Goal: Task Accomplishment & Management: Complete application form

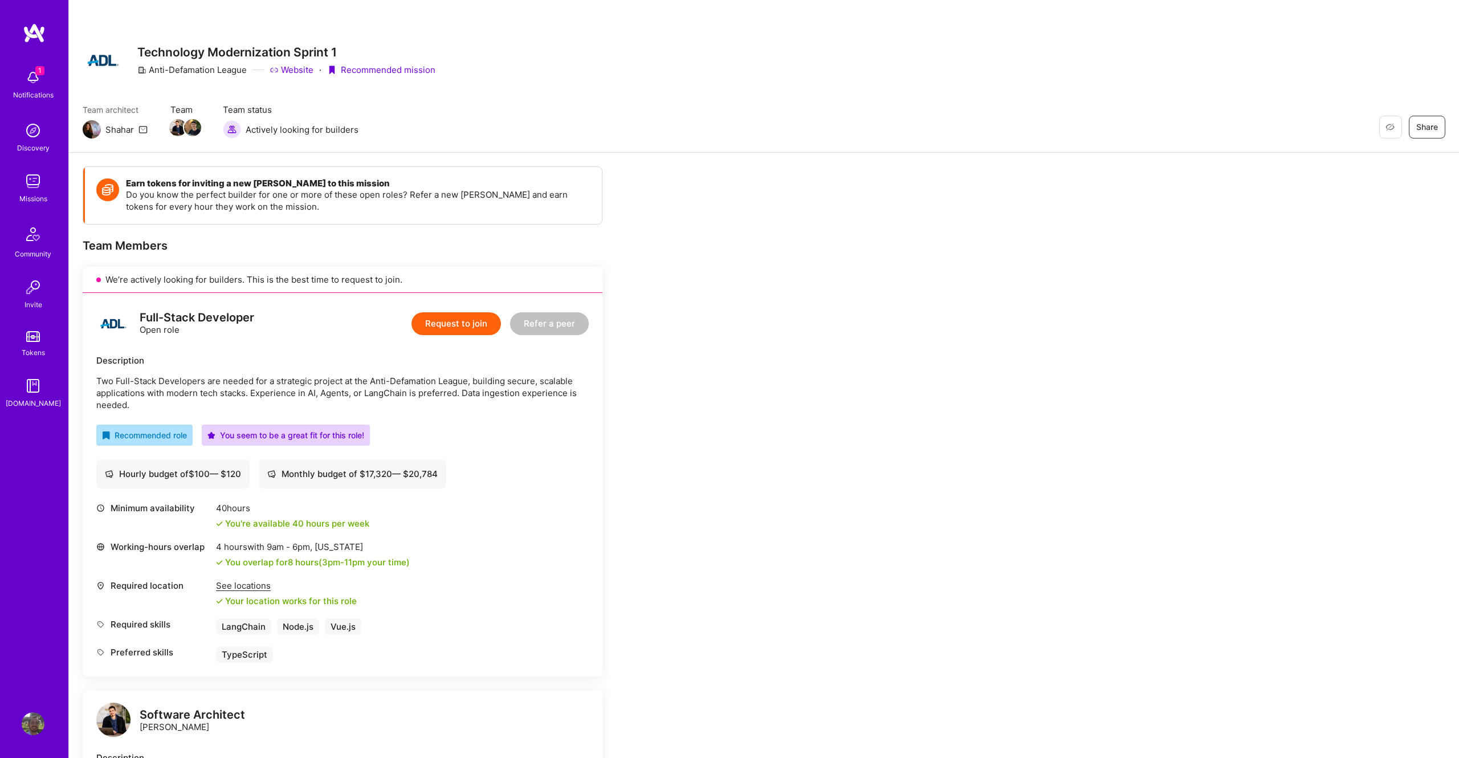
scroll to position [66, 0]
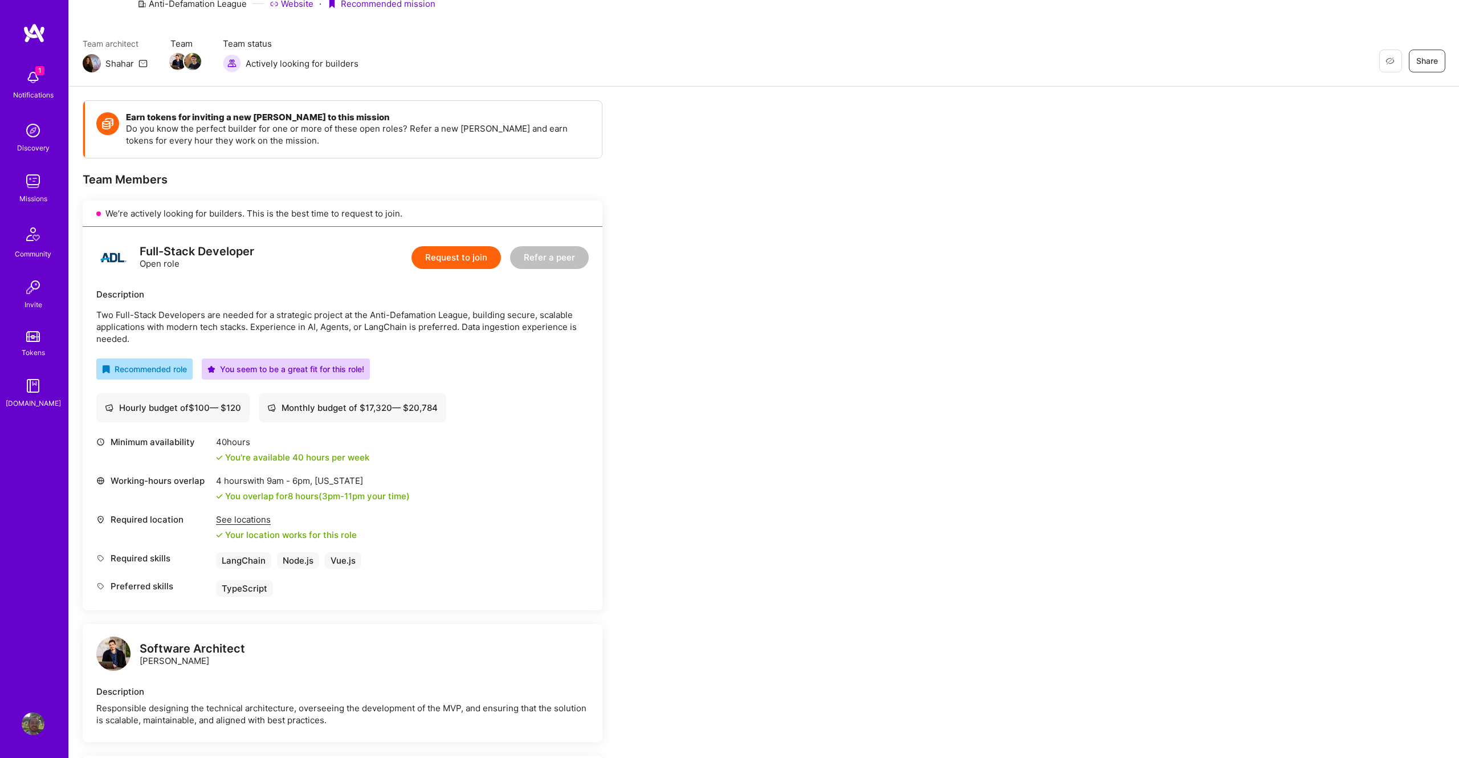
click at [887, 308] on div "Earn tokens for inviting a new [PERSON_NAME] to this mission Do you know the pe…" at bounding box center [764, 747] width 1390 height 1320
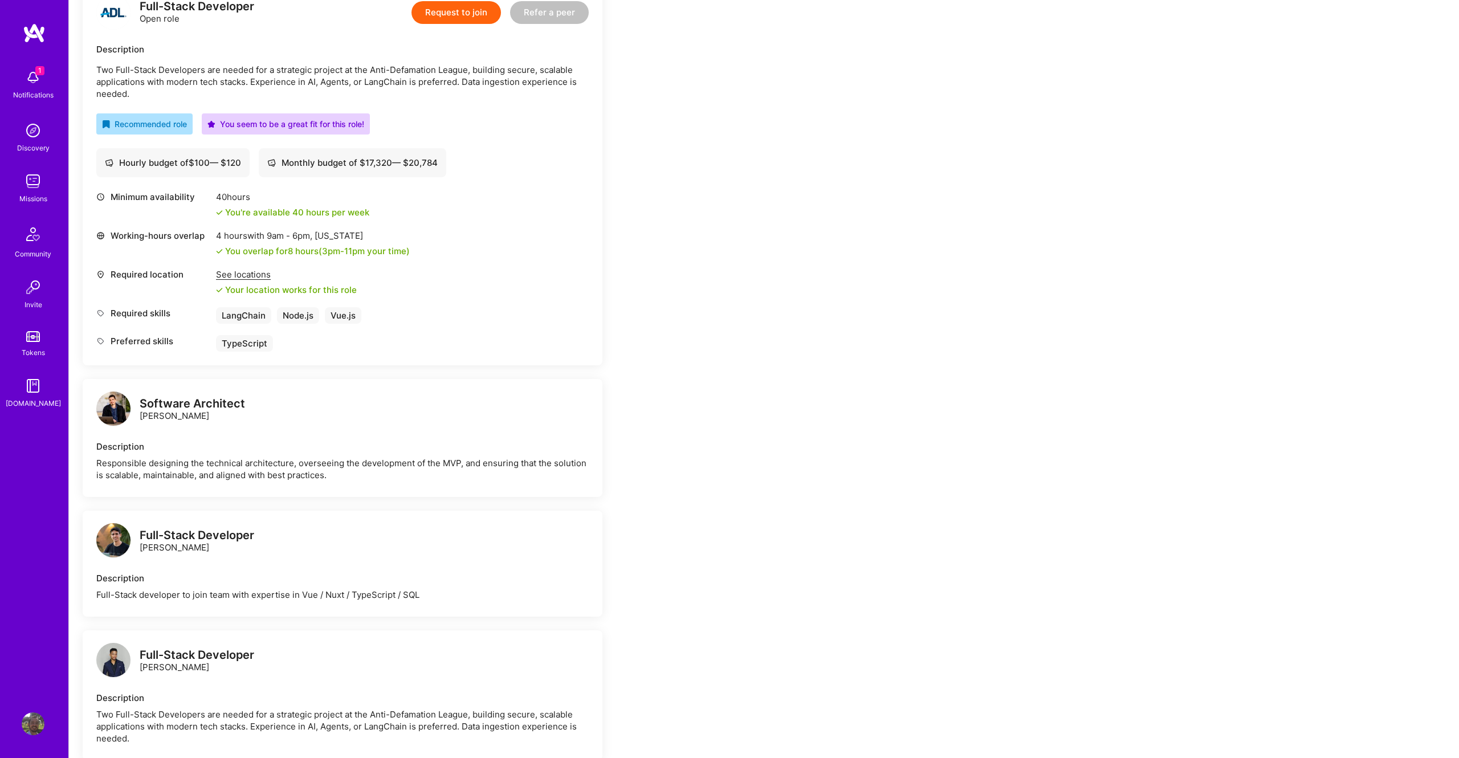
scroll to position [309, 0]
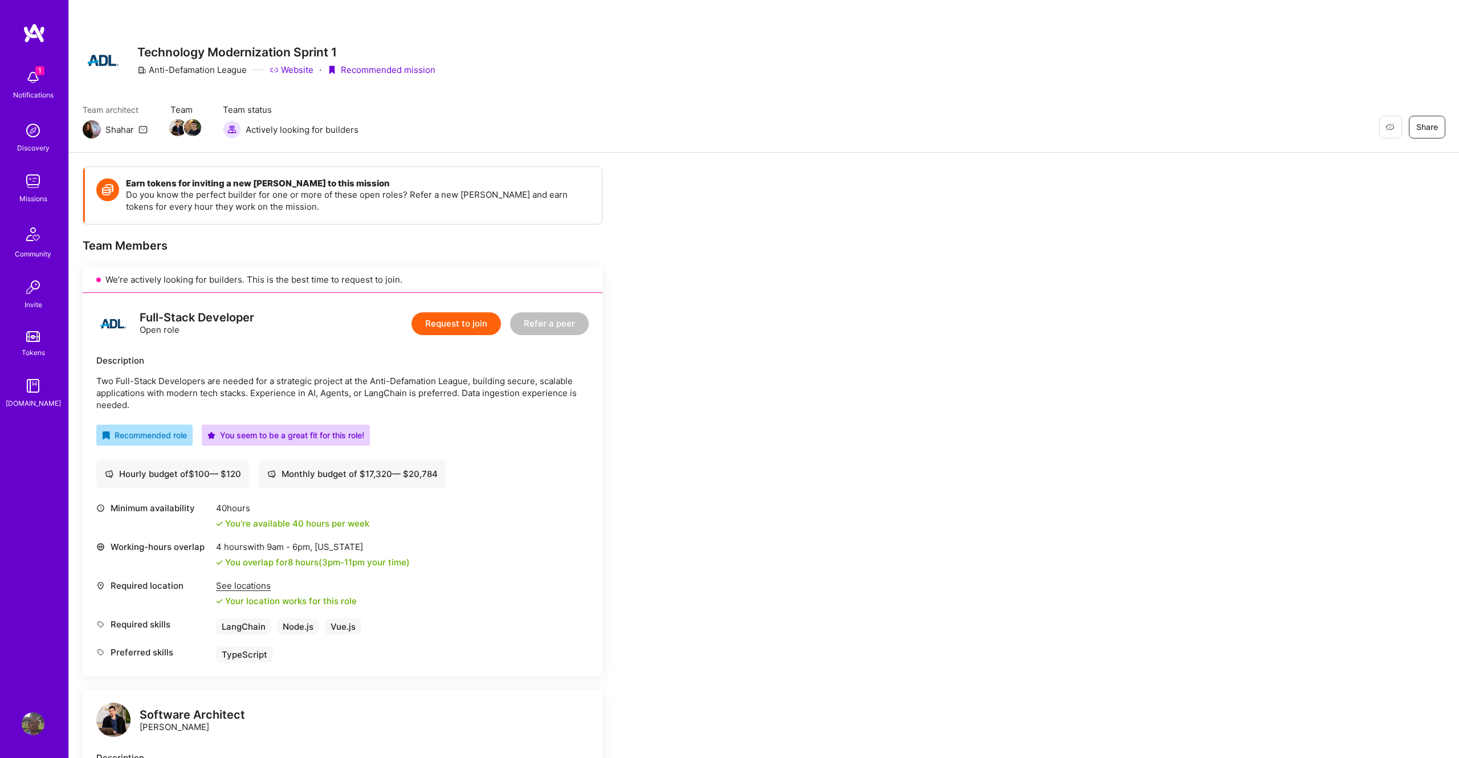
click at [451, 327] on button "Request to join" at bounding box center [455, 323] width 89 height 23
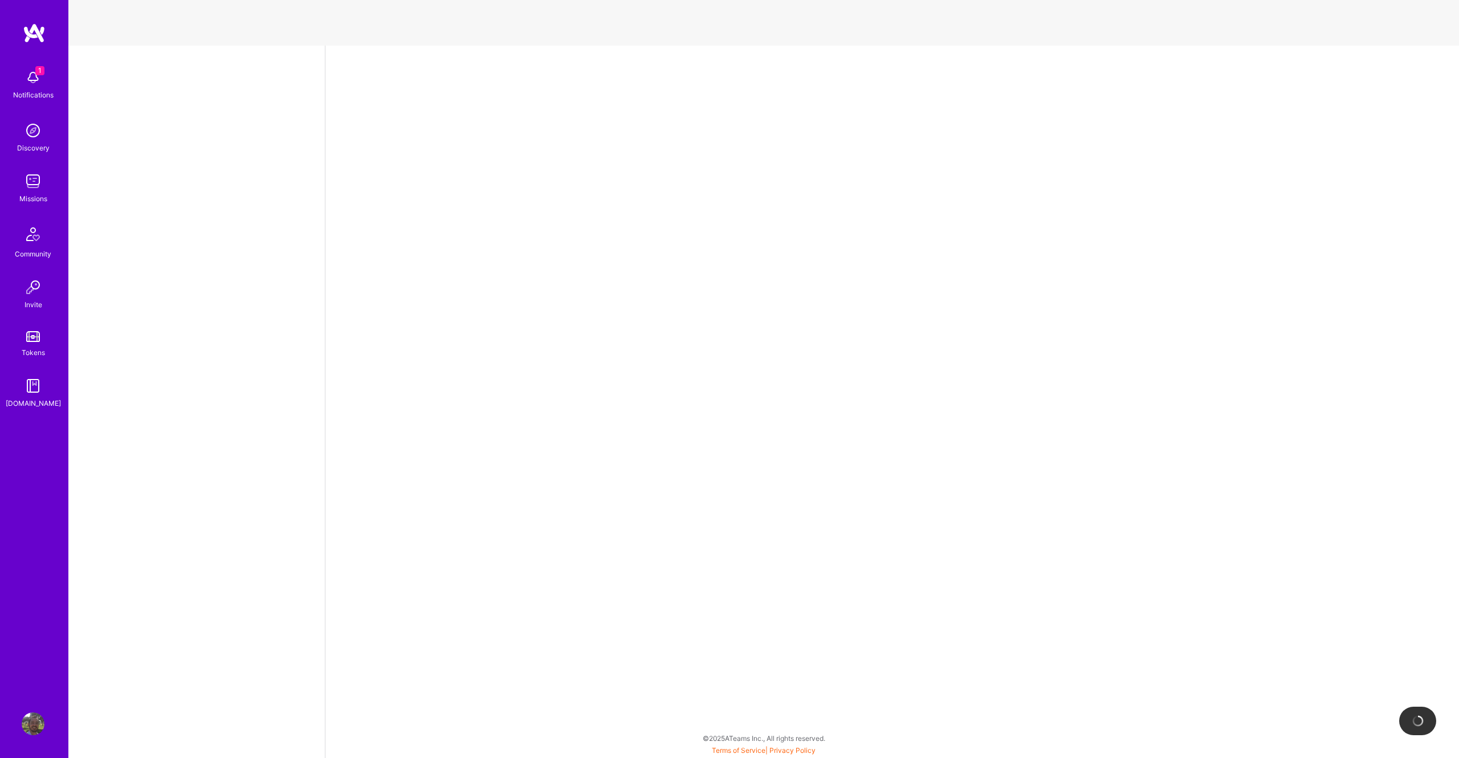
select select "US"
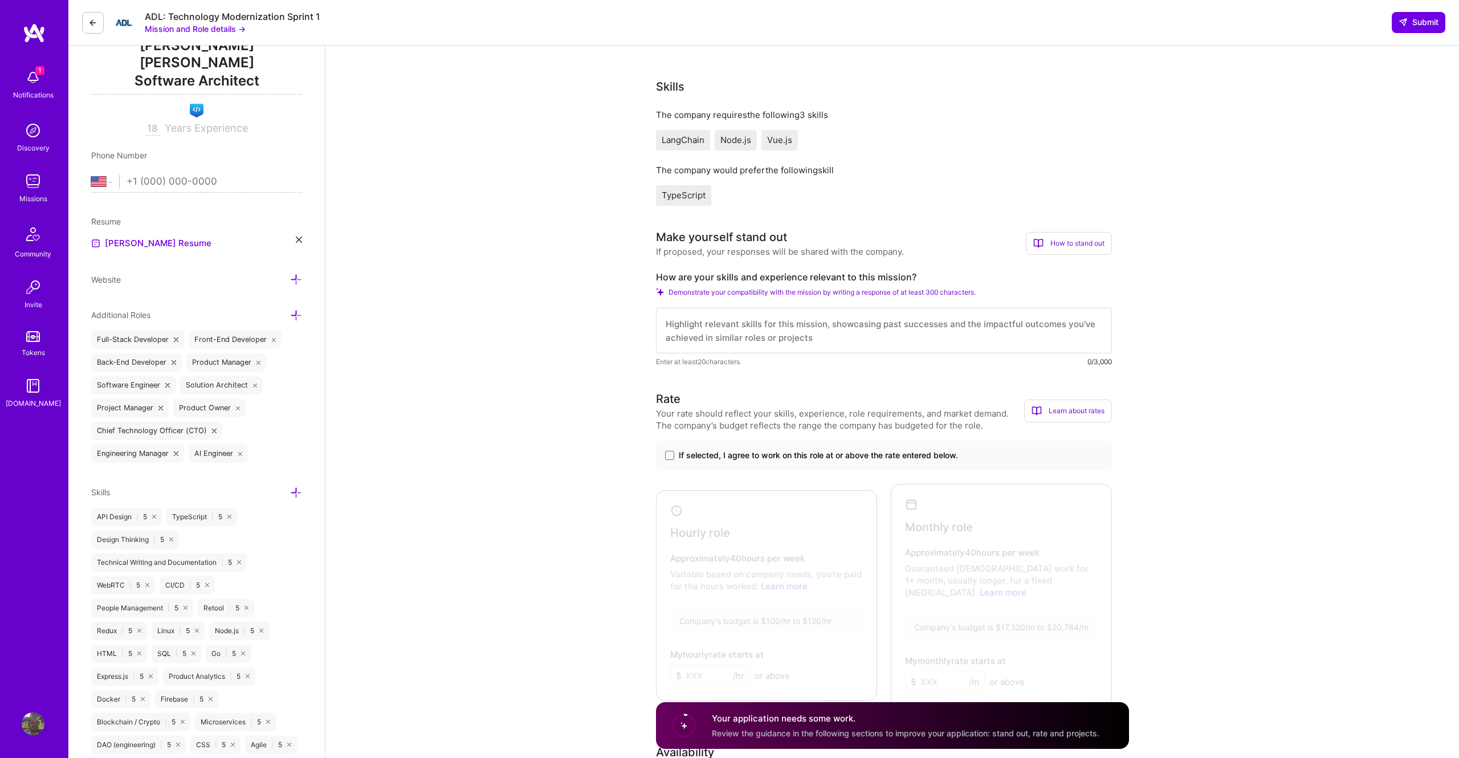
scroll to position [168, 0]
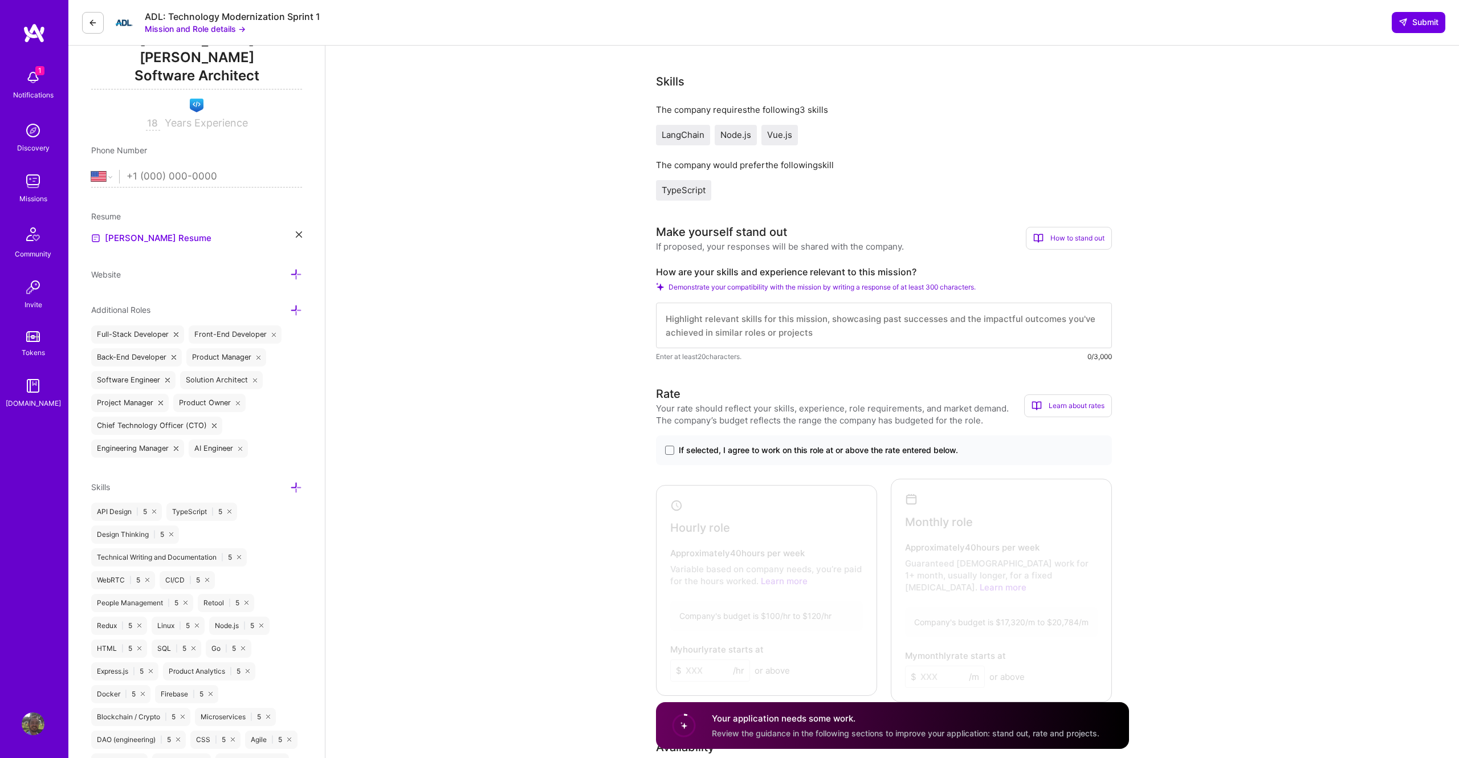
click at [688, 315] on textarea at bounding box center [884, 326] width 456 height 46
paste textarea "I have more than 18 years in the software industry. I've designed systems, impl…"
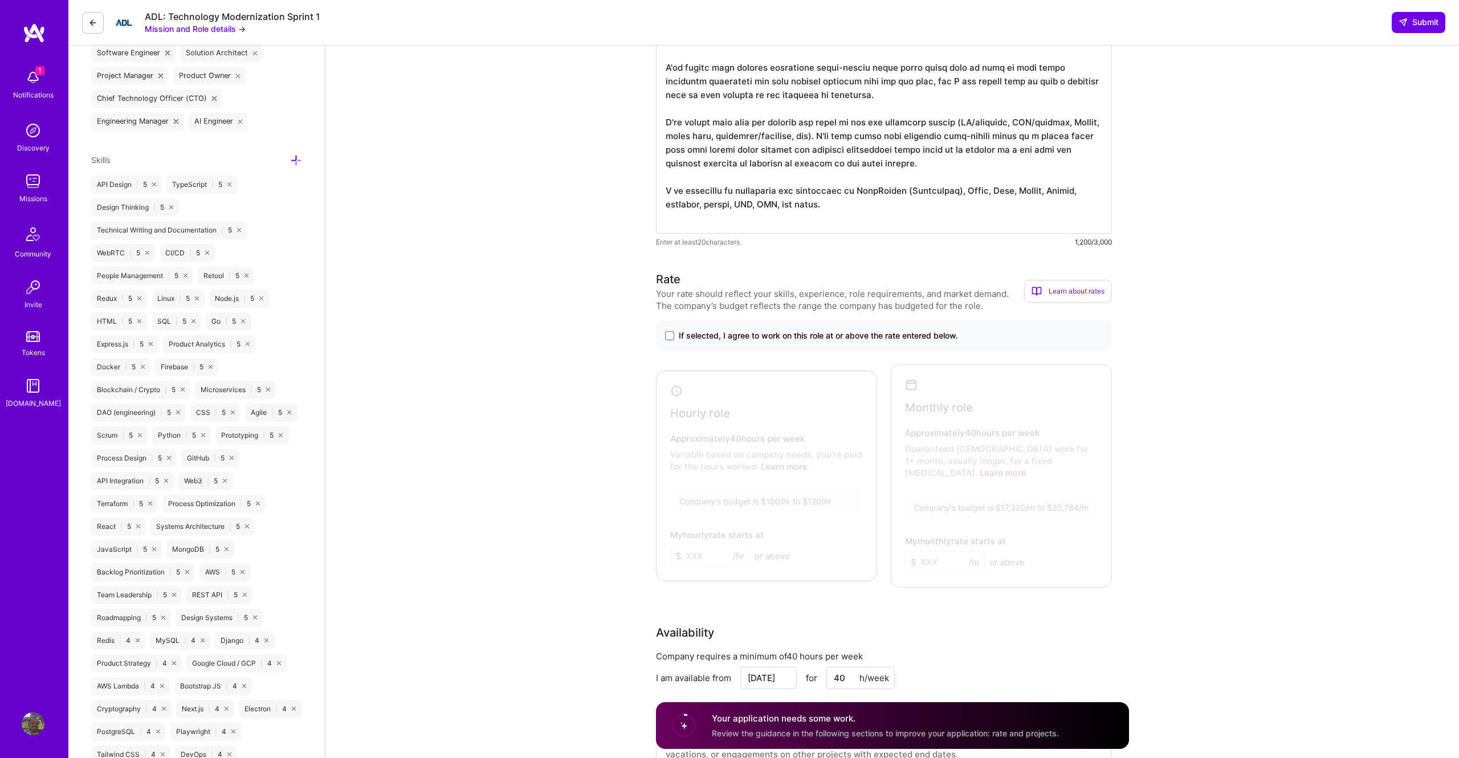
scroll to position [495, 0]
type textarea "I have more than 18 years in the software industry. I've designed systems, impl…"
click at [671, 340] on span at bounding box center [669, 336] width 9 height 9
click at [0, 0] on input "If selected, I agree to work on this role at or above the rate entered below." at bounding box center [0, 0] width 0 height 0
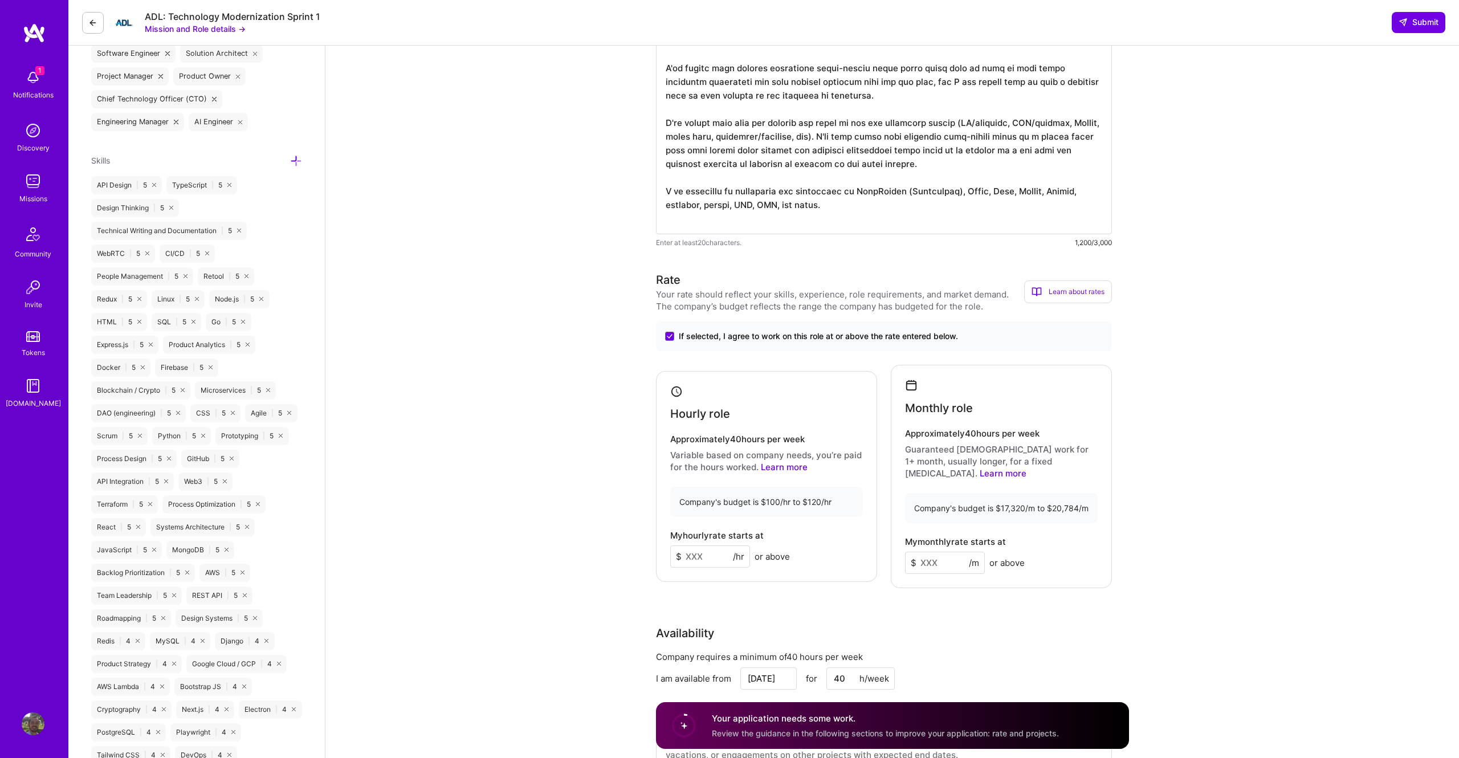
click at [712, 538] on div "My hourly rate starts at $ /hr or above" at bounding box center [766, 549] width 193 height 37
click at [705, 545] on input at bounding box center [710, 556] width 80 height 22
type input "120"
click at [927, 552] on input at bounding box center [945, 563] width 80 height 22
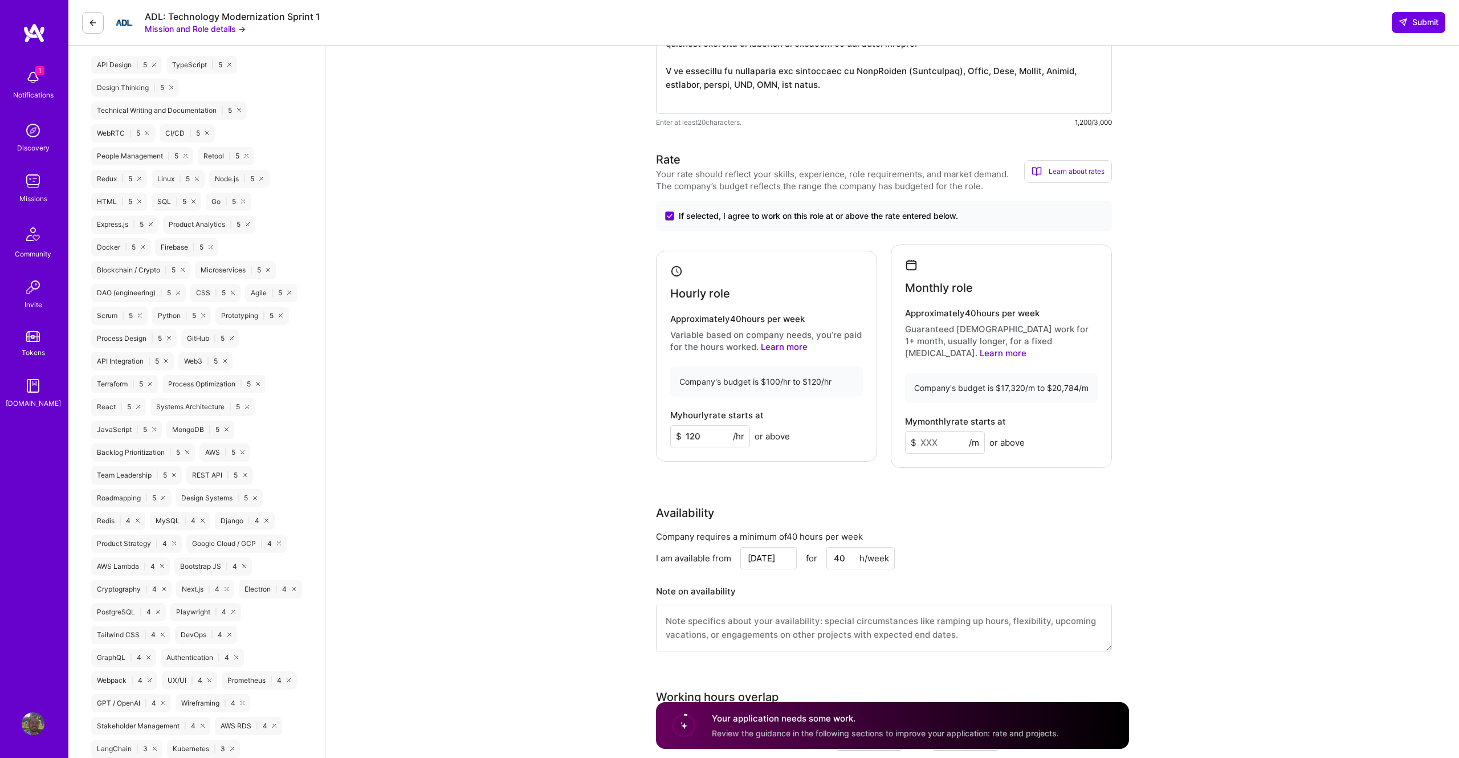
scroll to position [616, 0]
type input "20000"
click at [1457, 426] on div "Full-Stack Developer role description Two Full-Stack Developers are needed for …" at bounding box center [892, 650] width 1134 height 2441
click at [928, 434] on input "20000" at bounding box center [945, 441] width 80 height 22
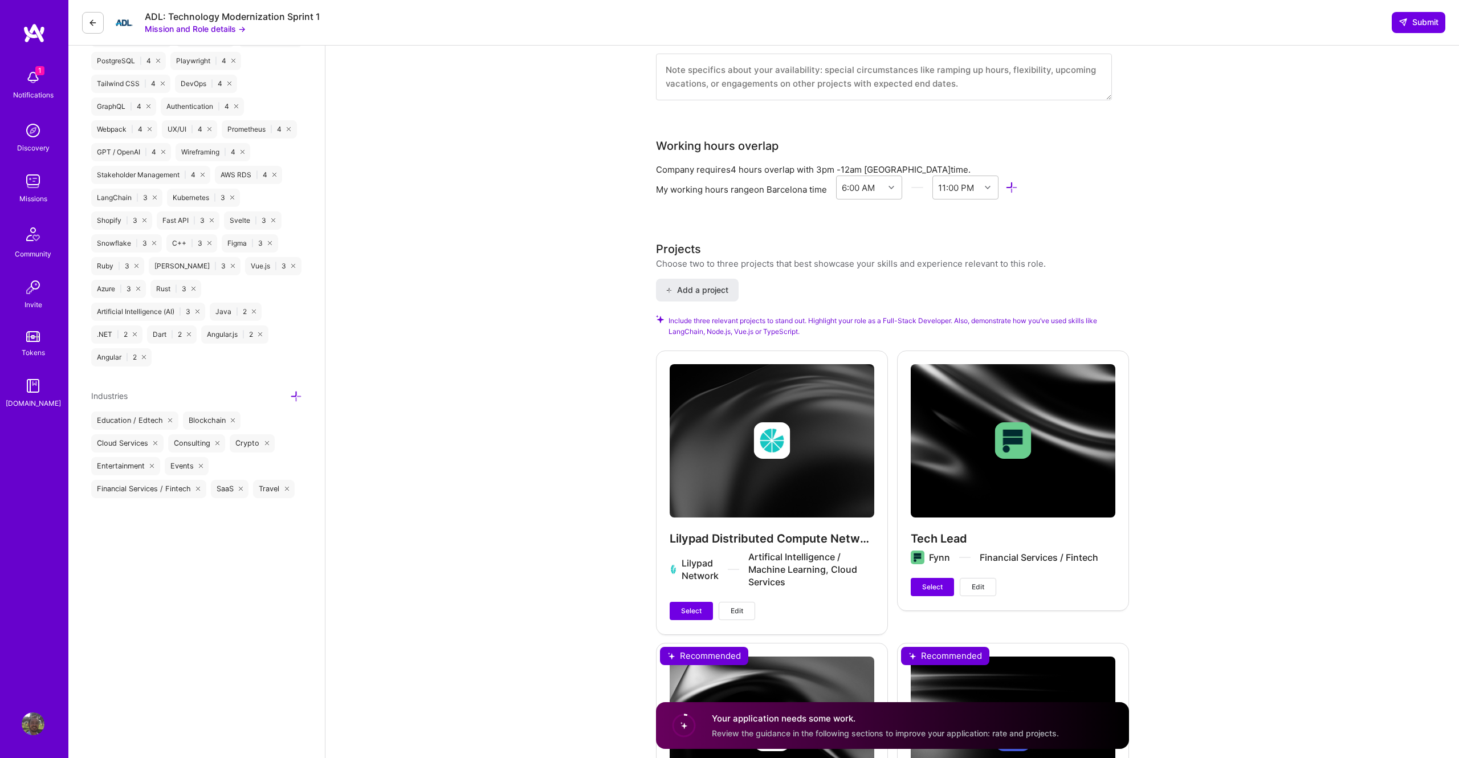
scroll to position [1165, 0]
click at [701, 602] on button "Select" at bounding box center [691, 611] width 43 height 18
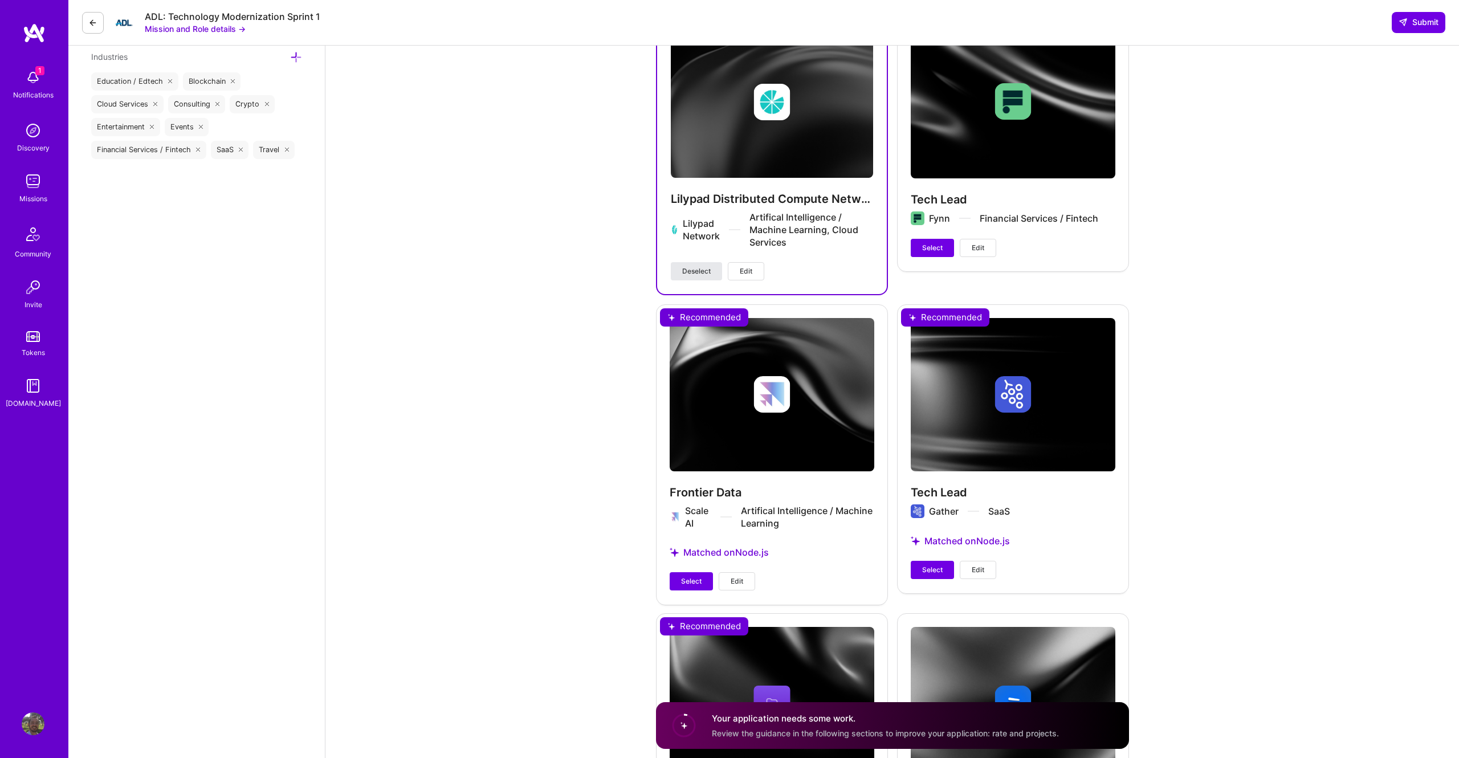
scroll to position [1505, 0]
click at [694, 577] on span "Select" at bounding box center [691, 582] width 21 height 10
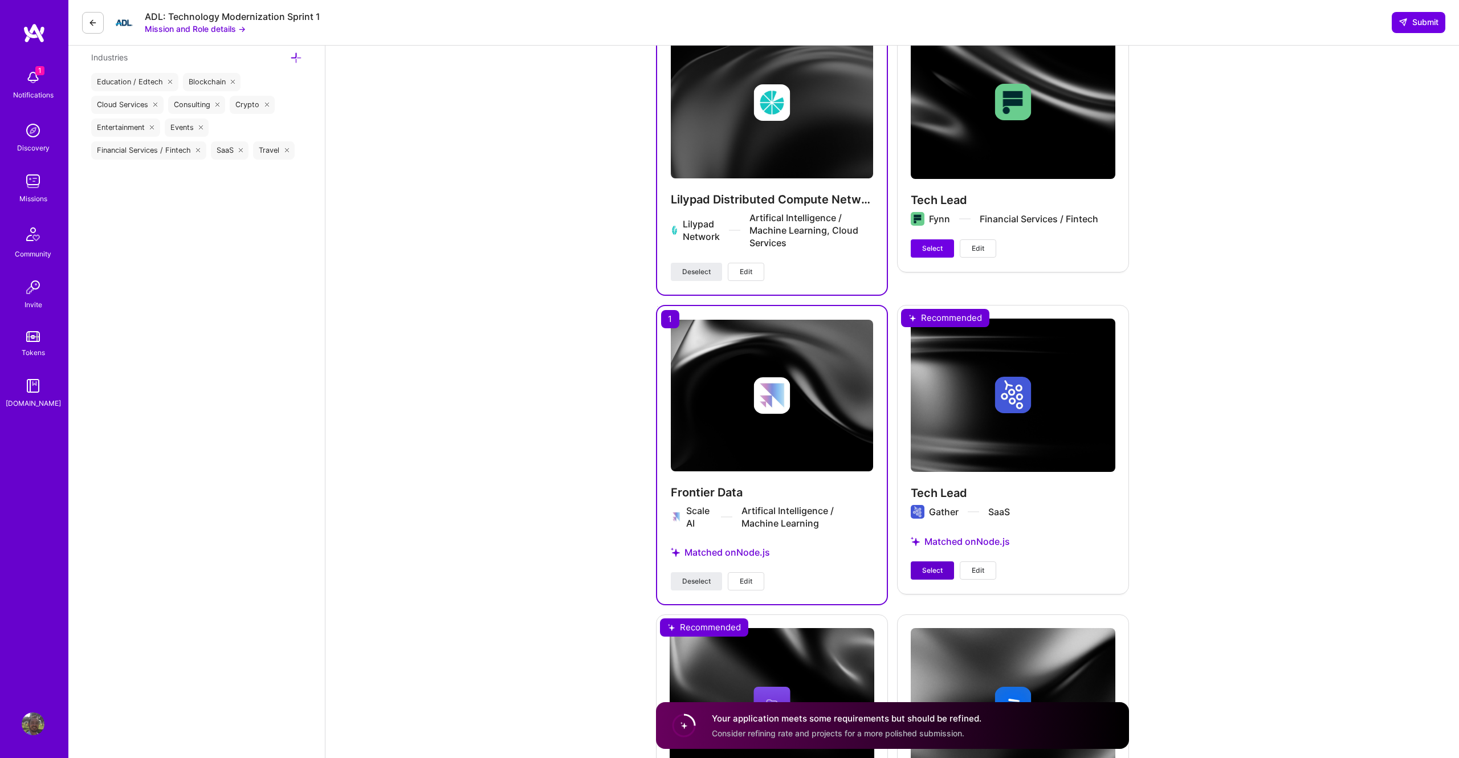
click at [936, 565] on span "Select" at bounding box center [932, 570] width 21 height 10
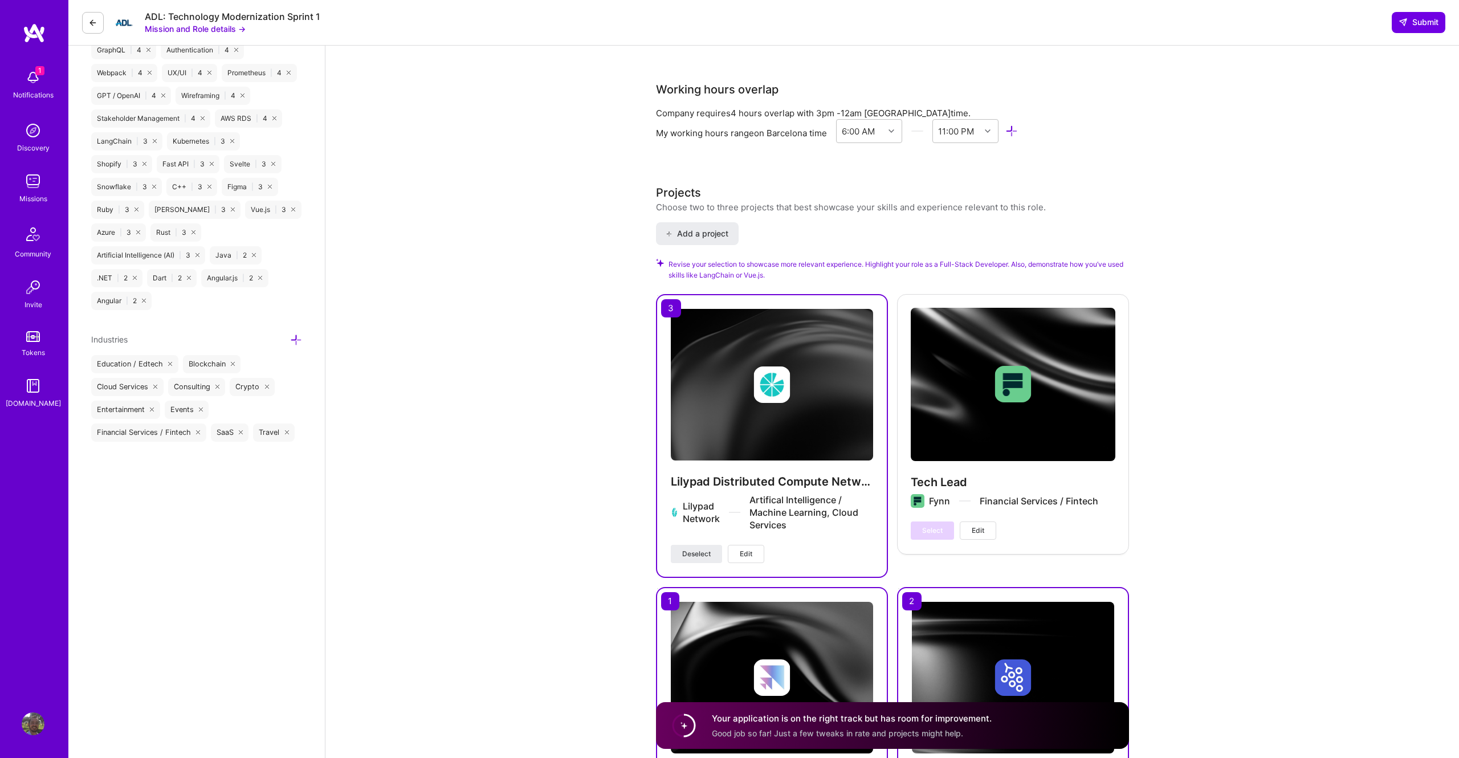
scroll to position [1269, 0]
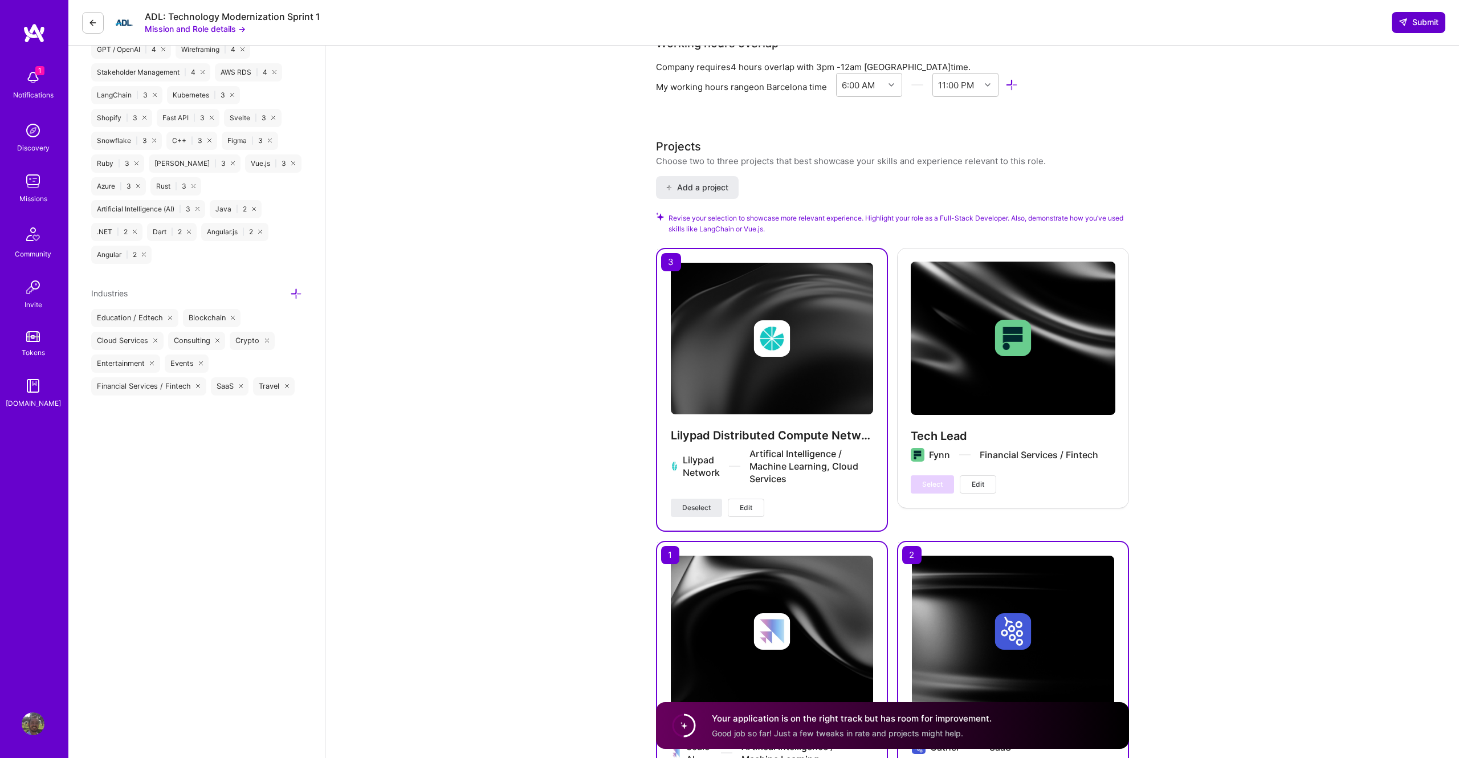
click at [1427, 26] on span "Submit" at bounding box center [1419, 22] width 40 height 11
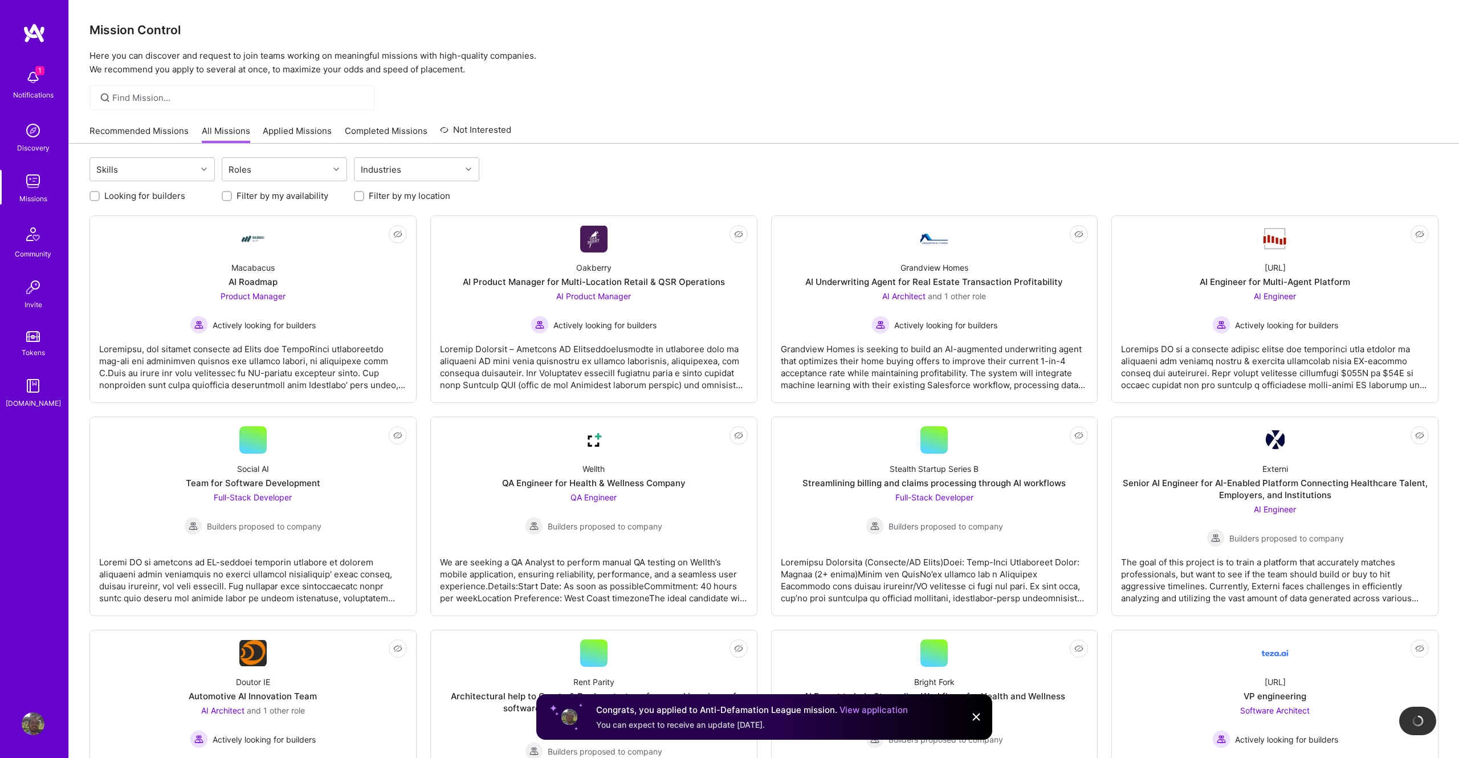
click at [32, 71] on img at bounding box center [33, 77] width 23 height 23
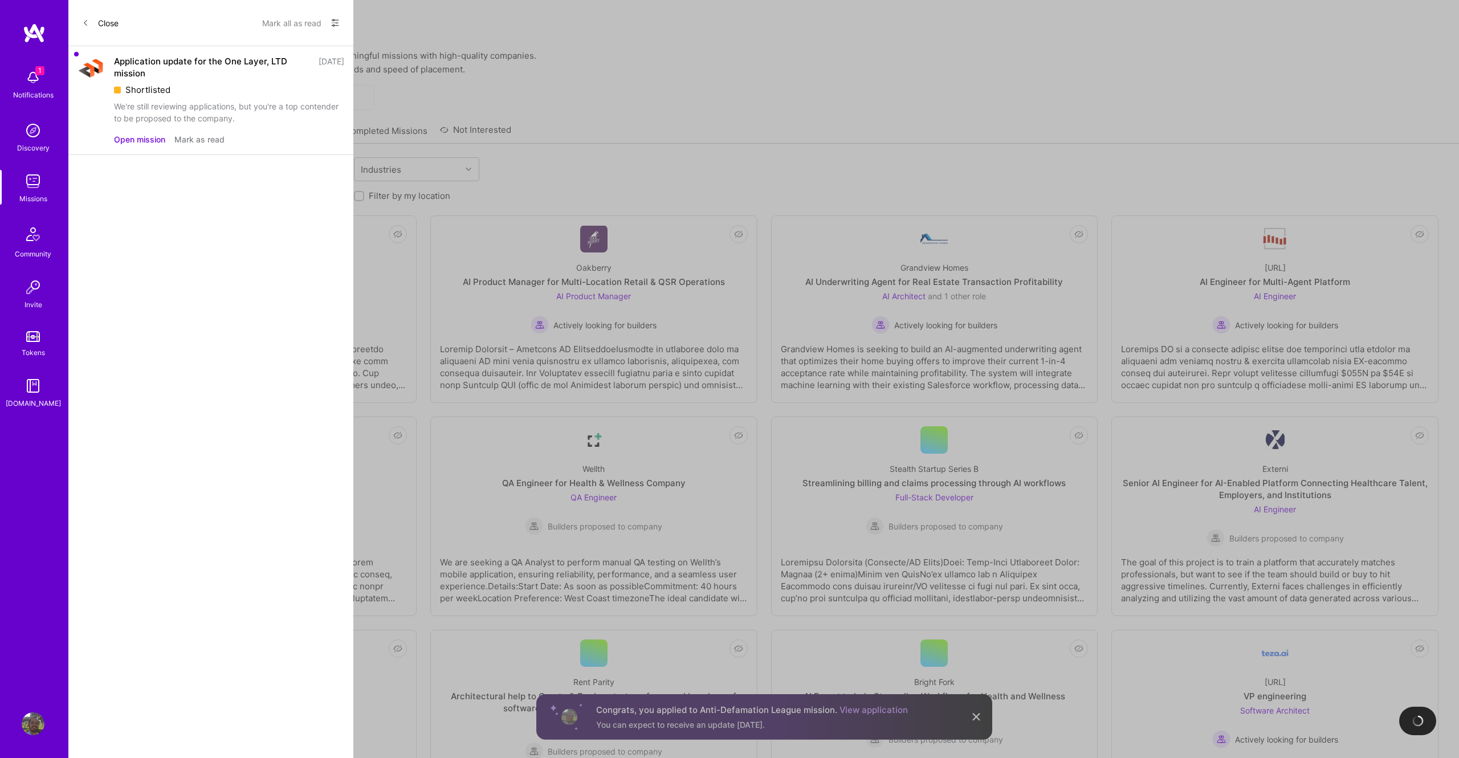
click at [196, 138] on button "Mark as read" at bounding box center [199, 139] width 50 height 12
click at [89, 26] on button "Close" at bounding box center [100, 23] width 36 height 18
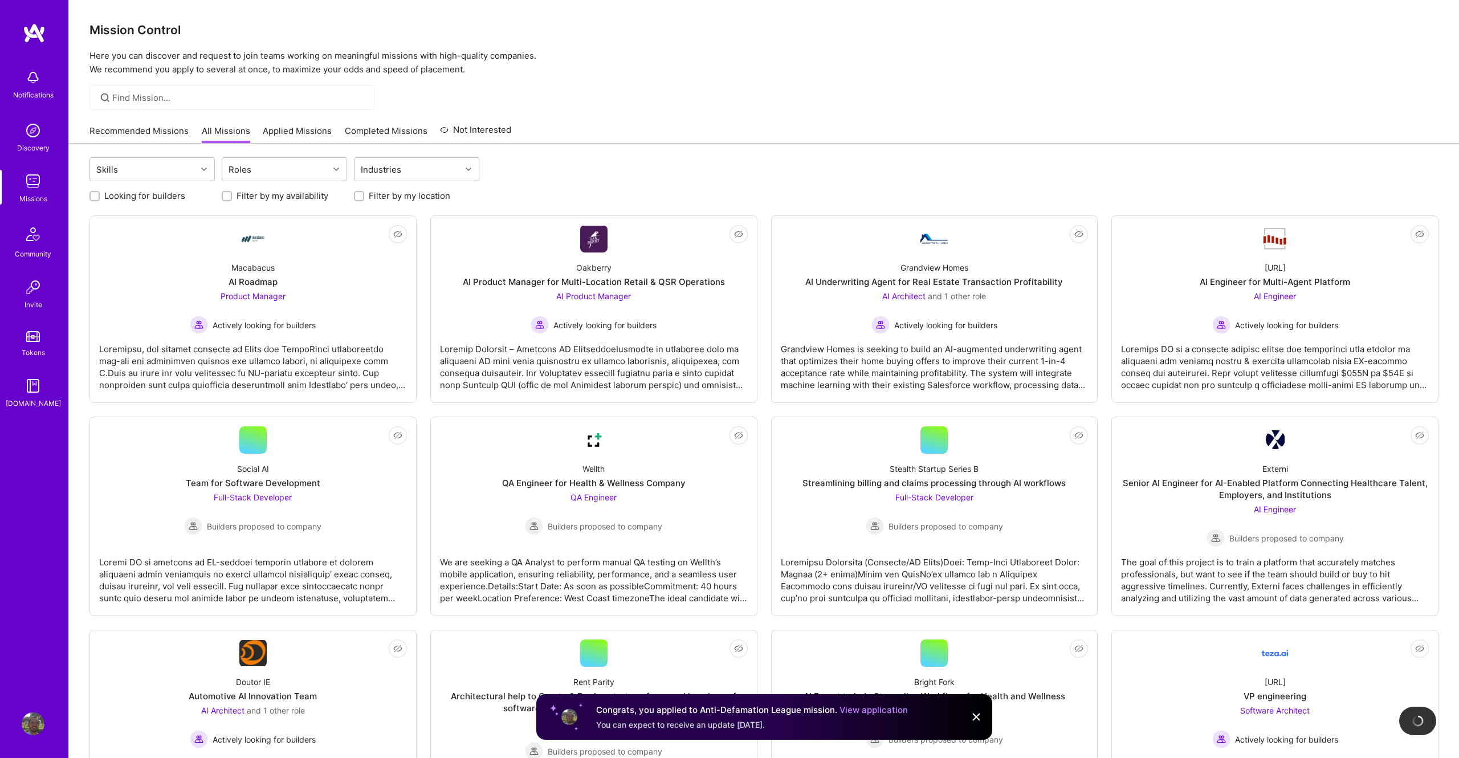
click at [1014, 8] on div "Mission Control Here you can discover and request to join teams working on mean…" at bounding box center [764, 38] width 1390 height 76
click at [976, 716] on img at bounding box center [976, 717] width 14 height 14
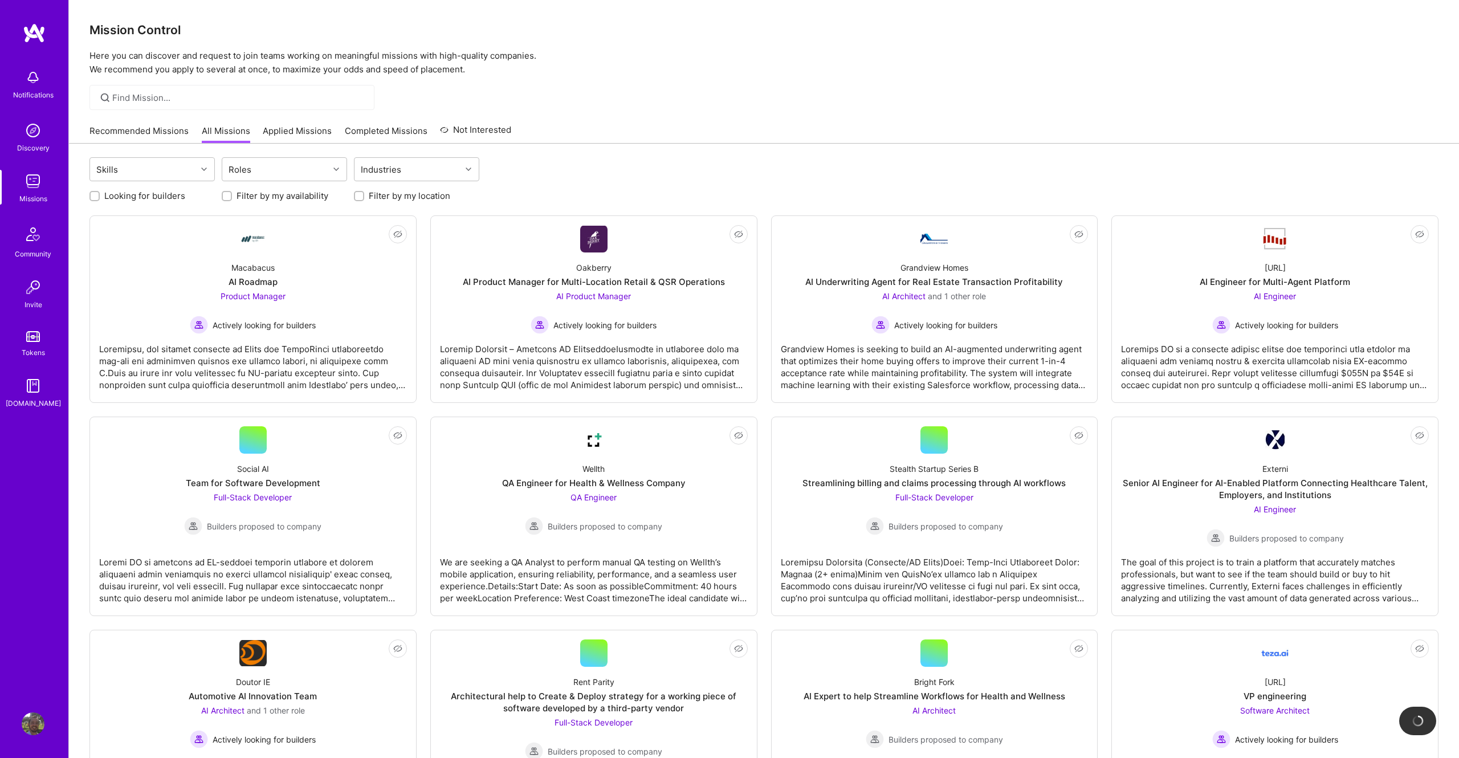
click at [293, 128] on link "Applied Missions" at bounding box center [297, 134] width 69 height 19
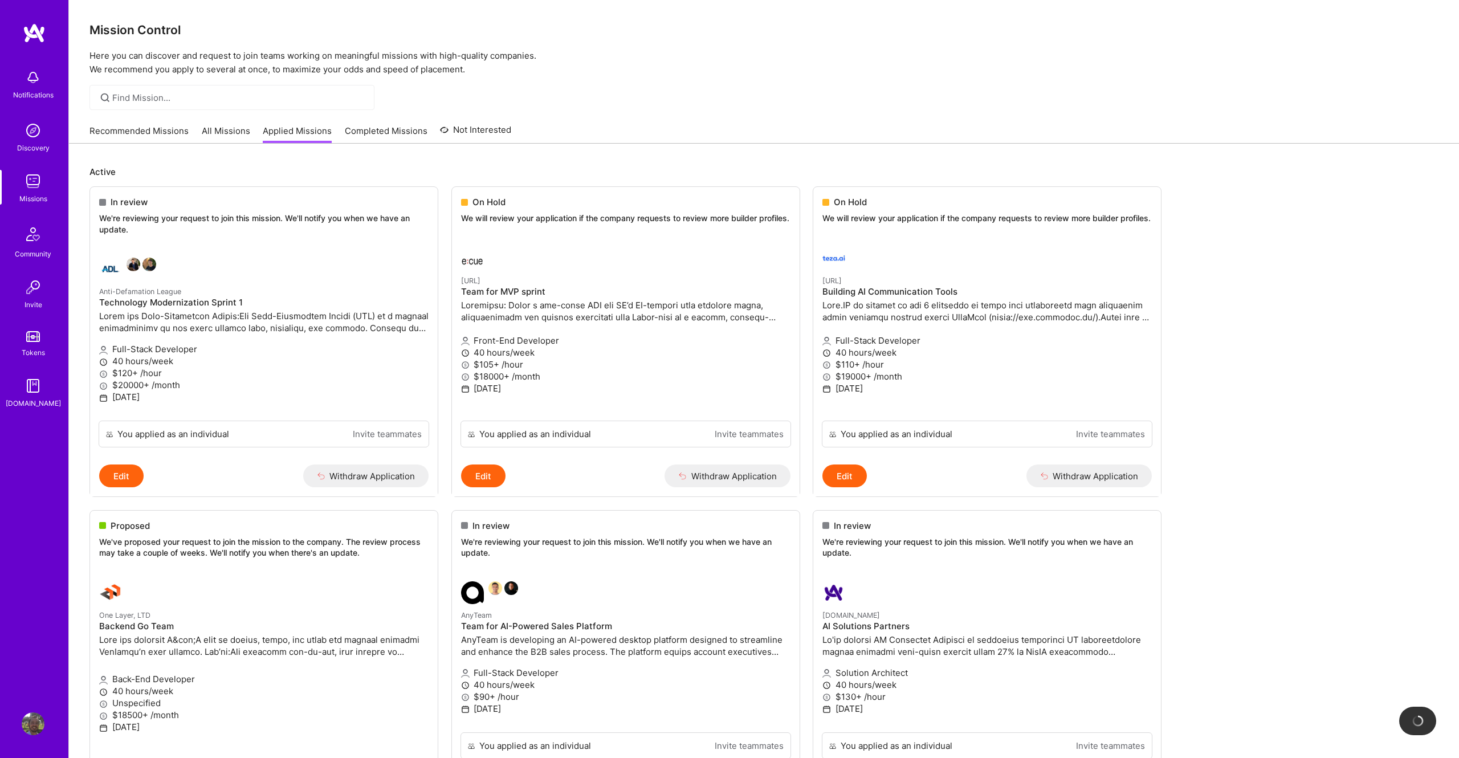
click at [42, 244] on img at bounding box center [32, 234] width 27 height 27
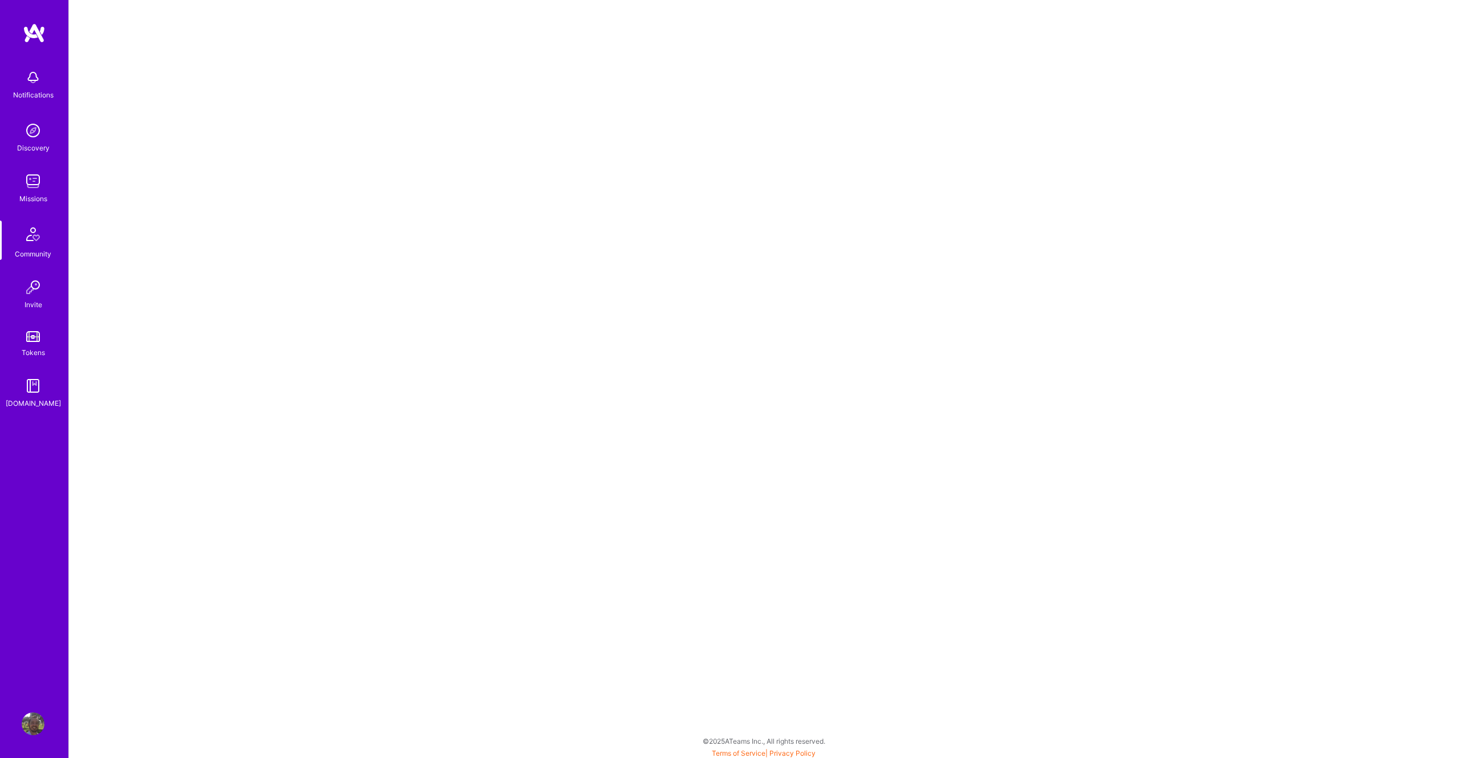
click at [34, 185] on img at bounding box center [33, 181] width 23 height 23
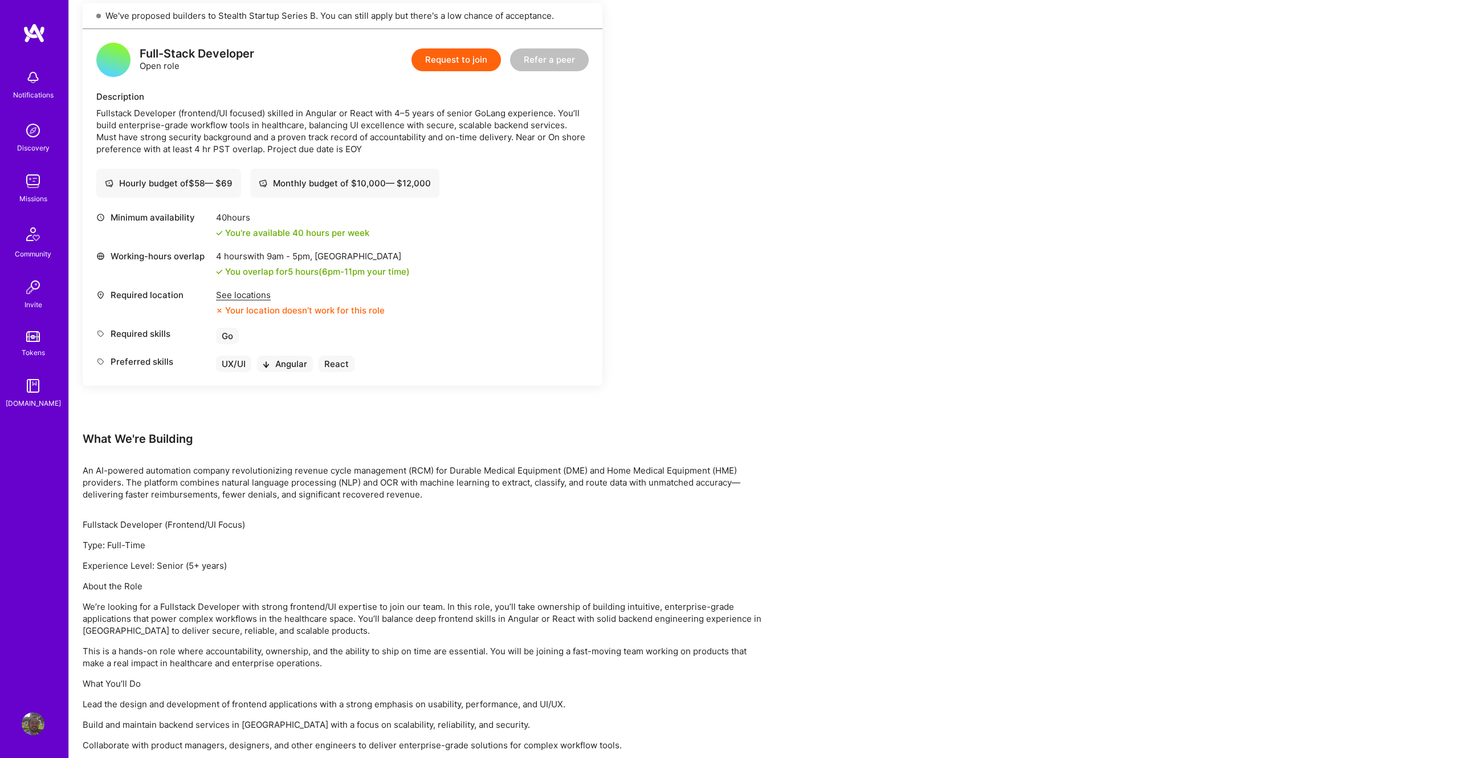
scroll to position [263, 0]
click at [248, 299] on div "See locations" at bounding box center [300, 296] width 169 height 12
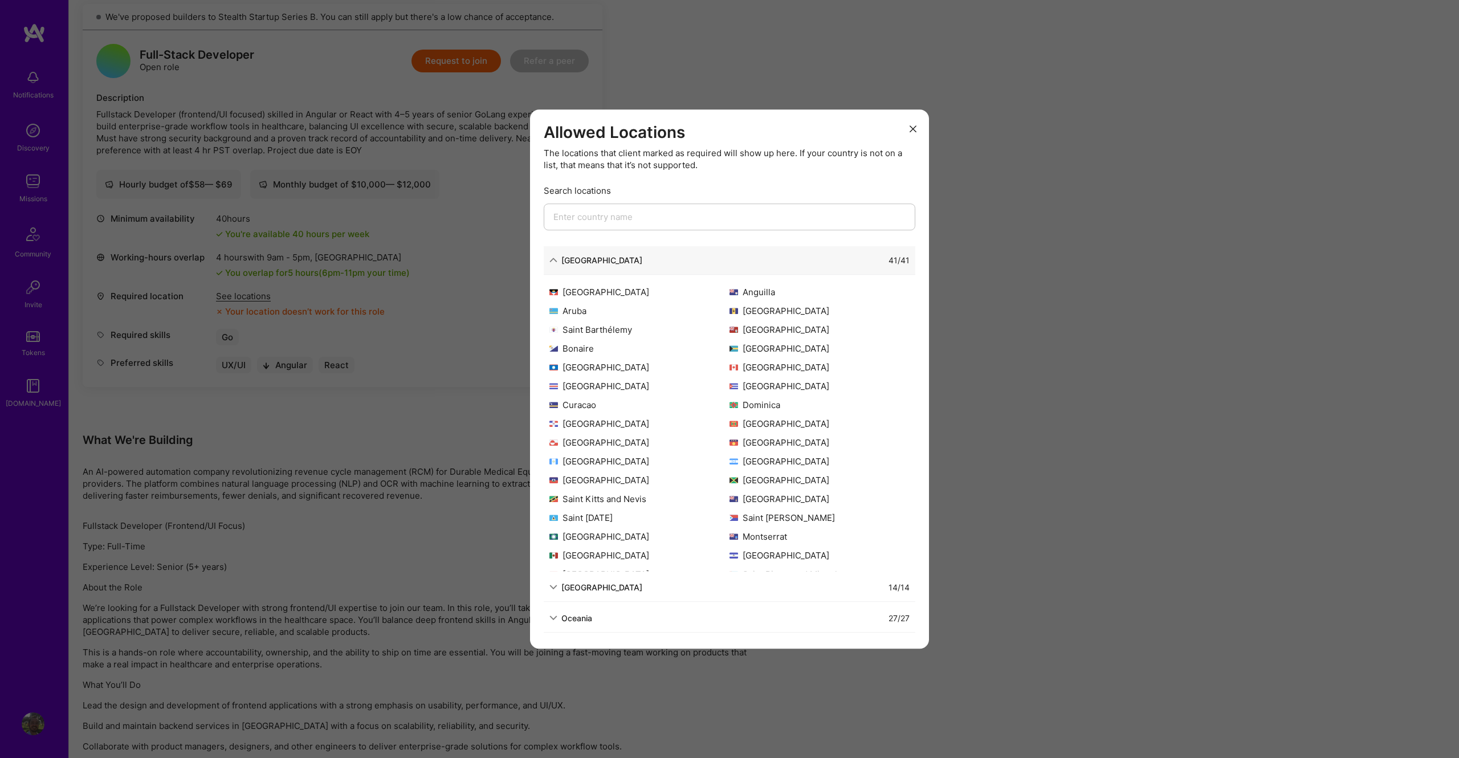
click at [555, 262] on icon "modal" at bounding box center [553, 260] width 8 height 8
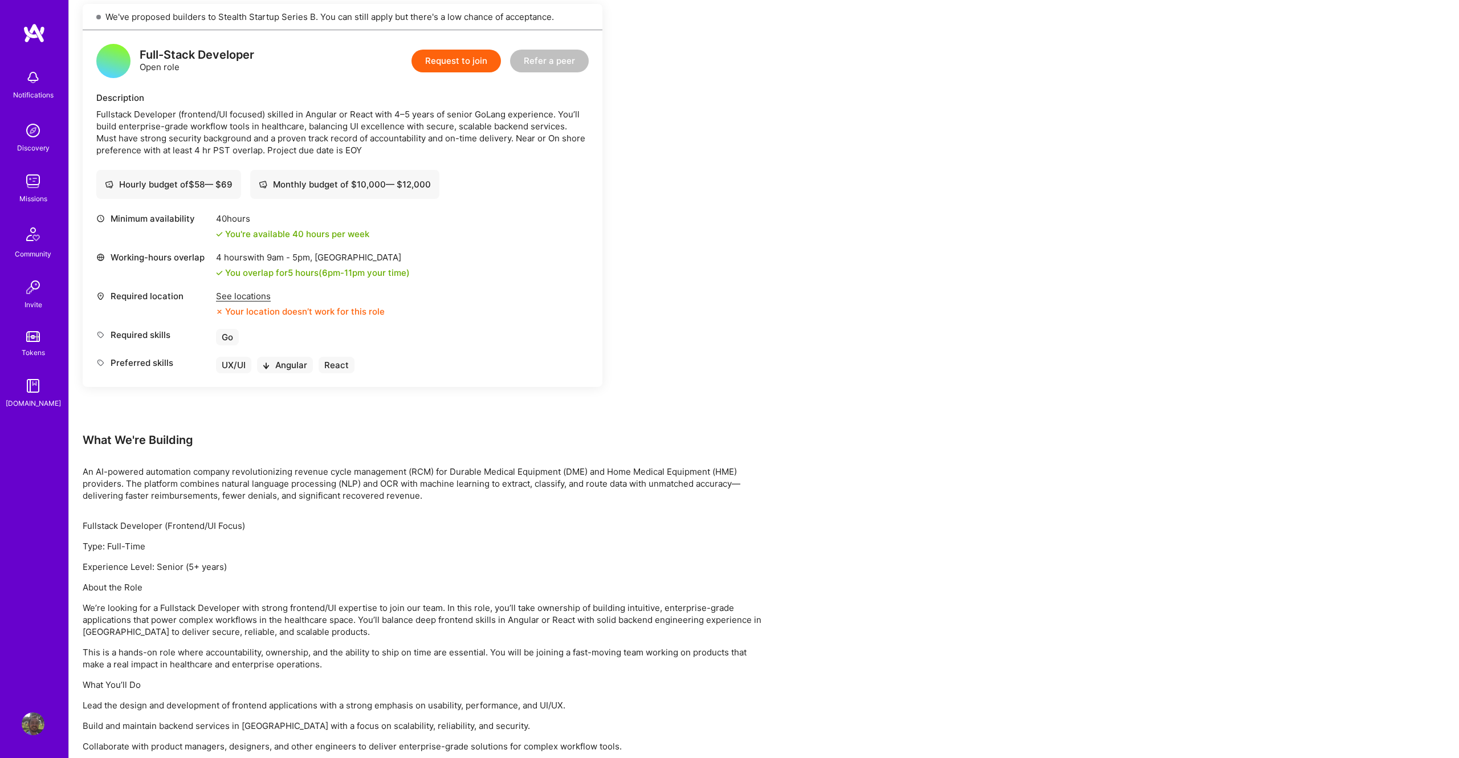
click at [861, 344] on div "Earn tokens for inviting a new A.Teamer to this mission Do you know the perfect…" at bounding box center [764, 452] width 1390 height 1124
